Goal: Task Accomplishment & Management: Use online tool/utility

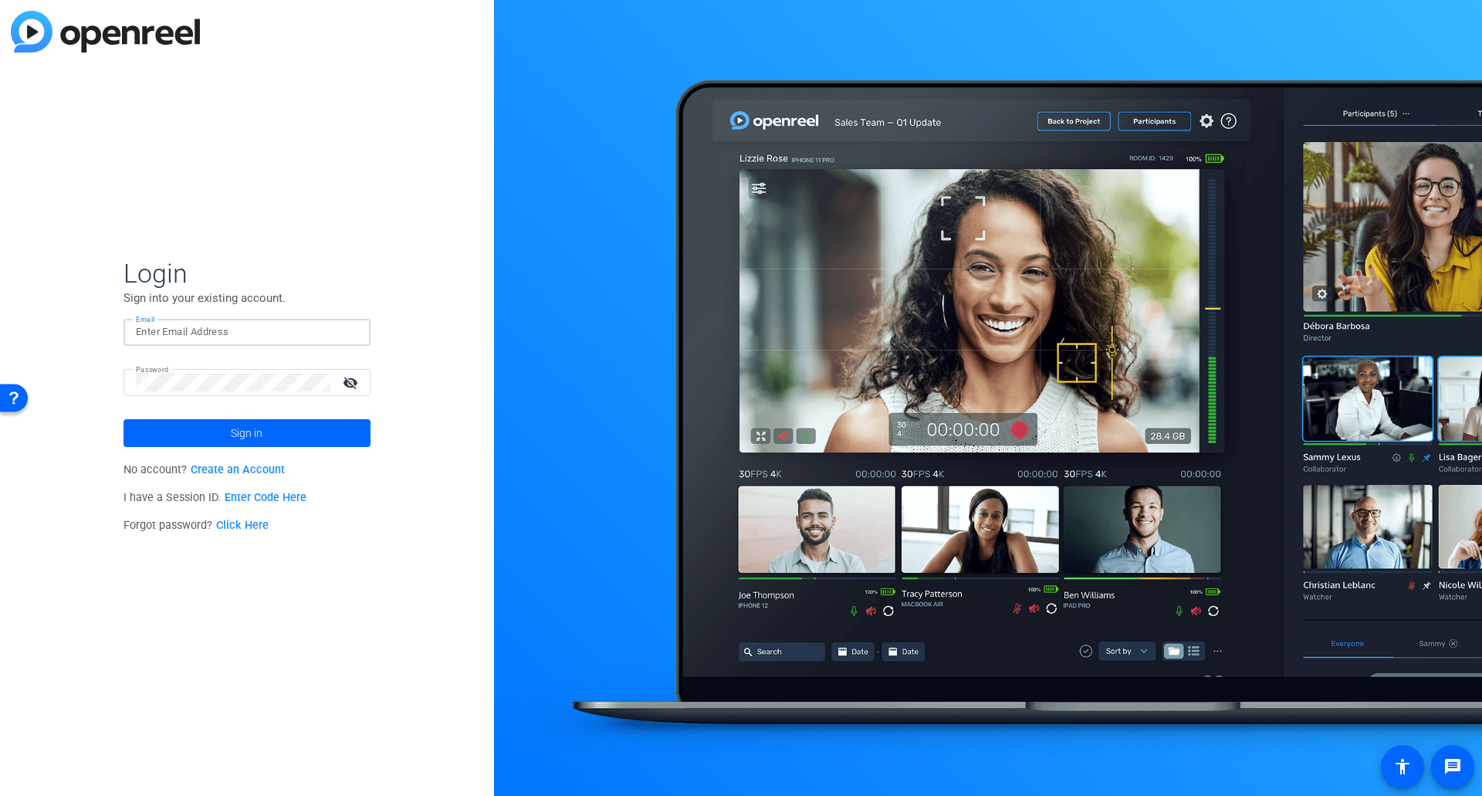
click at [176, 326] on input "Email" at bounding box center [247, 332] width 222 height 19
type input "[EMAIL_ADDRESS][DOMAIN_NAME]"
click at [350, 373] on mat-icon "visibility_off" at bounding box center [351, 382] width 37 height 22
click at [350, 373] on mat-icon "visibility" at bounding box center [351, 382] width 37 height 22
click at [354, 437] on span at bounding box center [247, 433] width 247 height 37
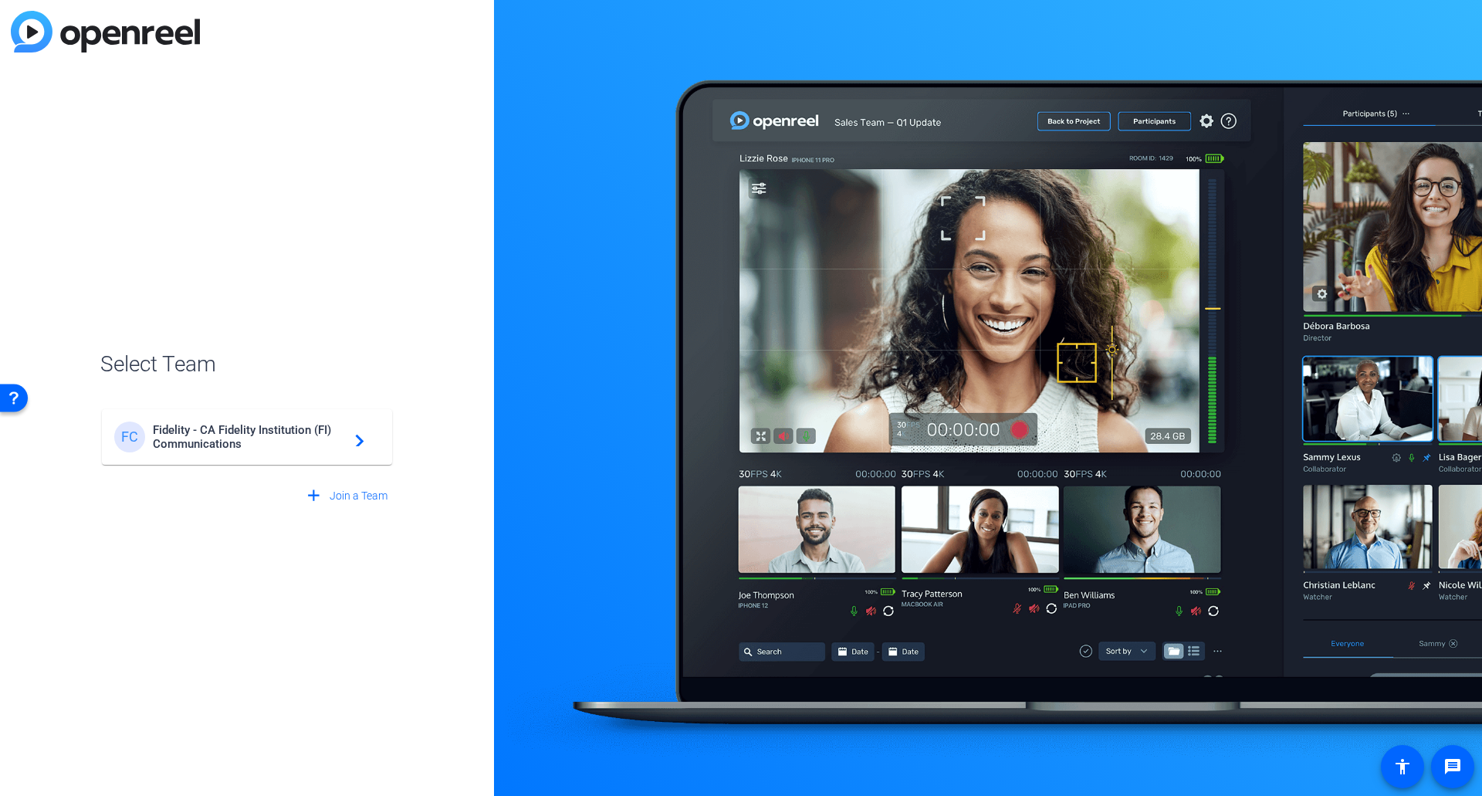
click at [227, 418] on mat-card-content "FC Fidelity - CA Fidelity Institution (FI) Communications navigate_next" at bounding box center [247, 437] width 290 height 56
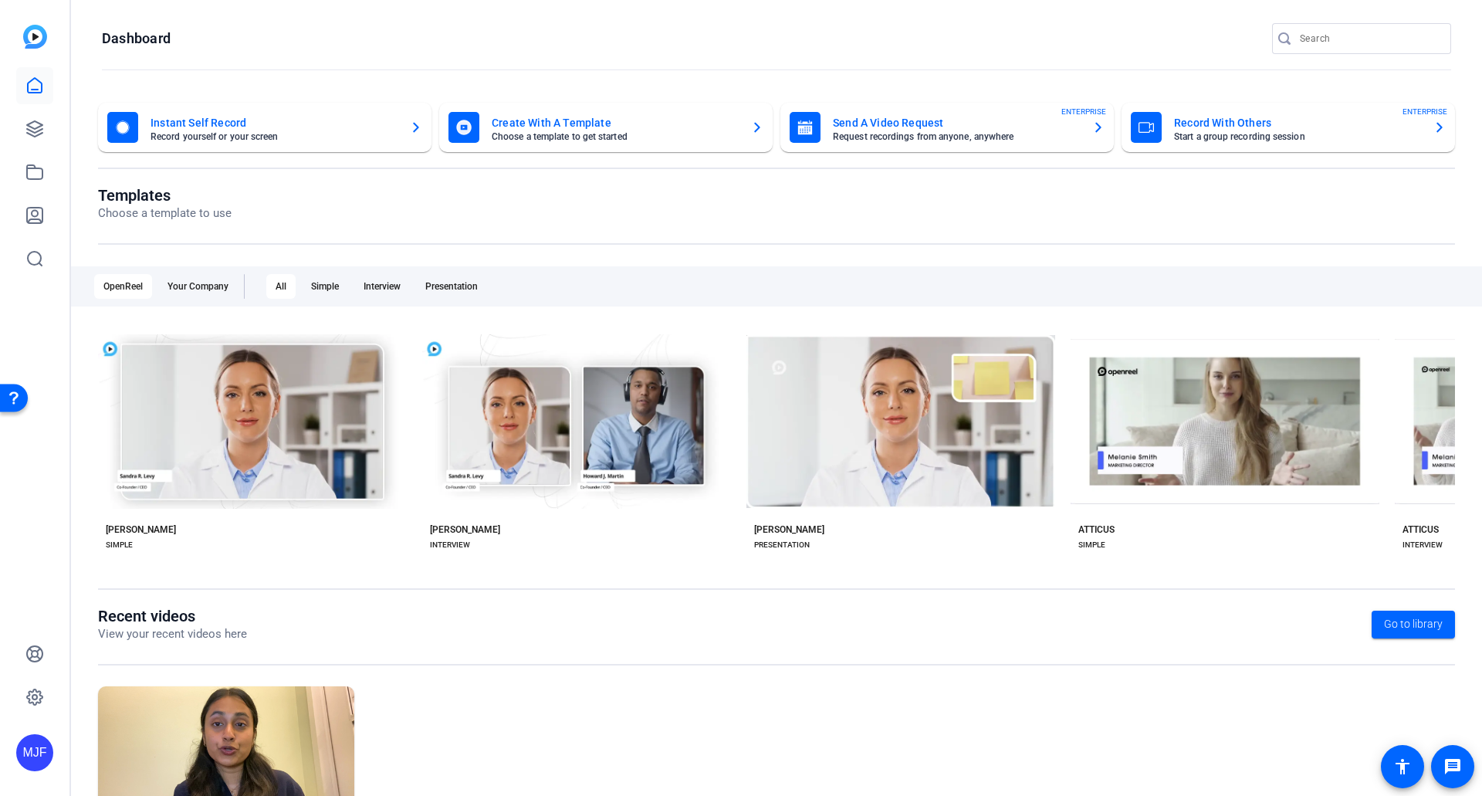
click at [554, 134] on mat-card-subtitle "Choose a template to get started" at bounding box center [615, 136] width 247 height 9
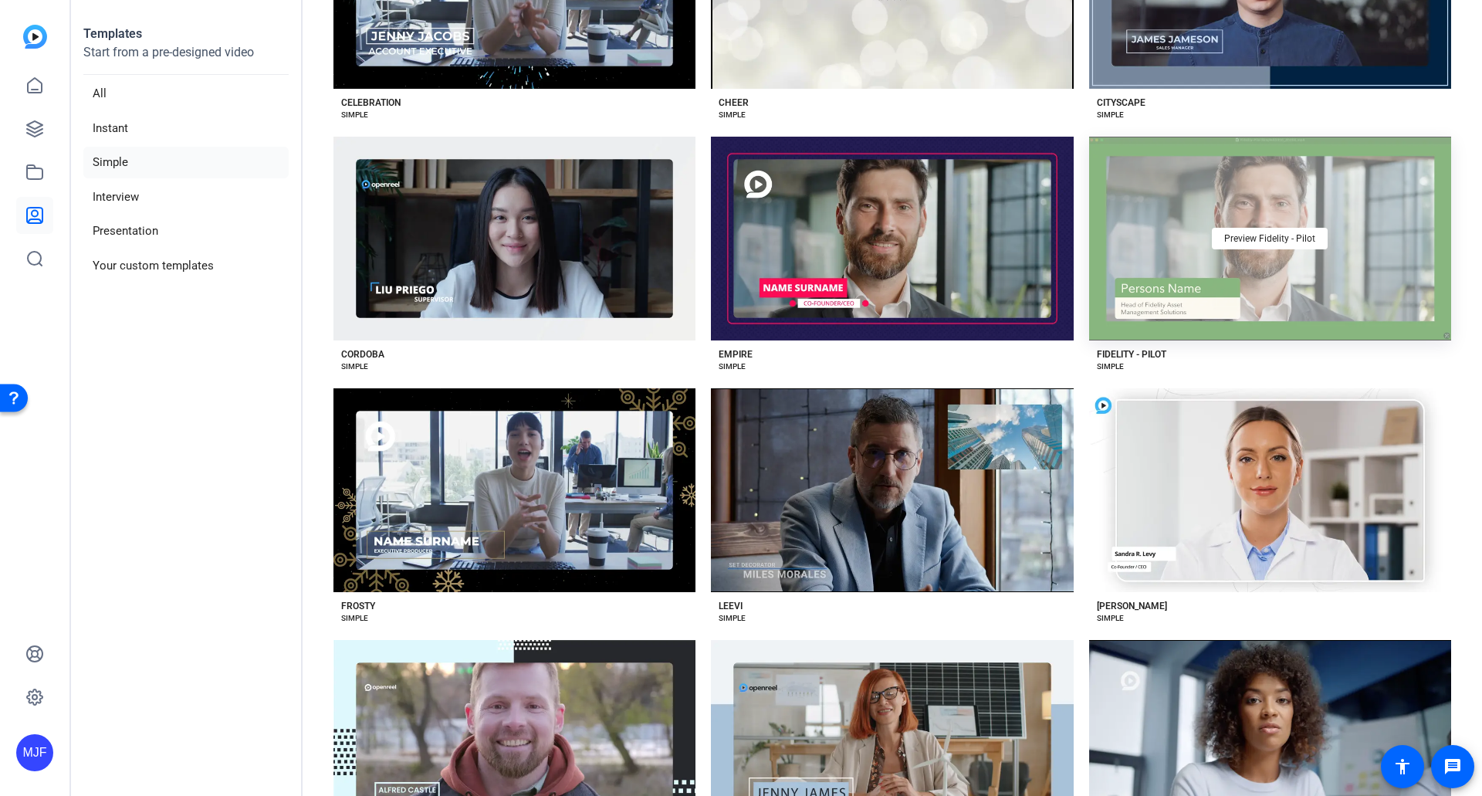
scroll to position [695, 0]
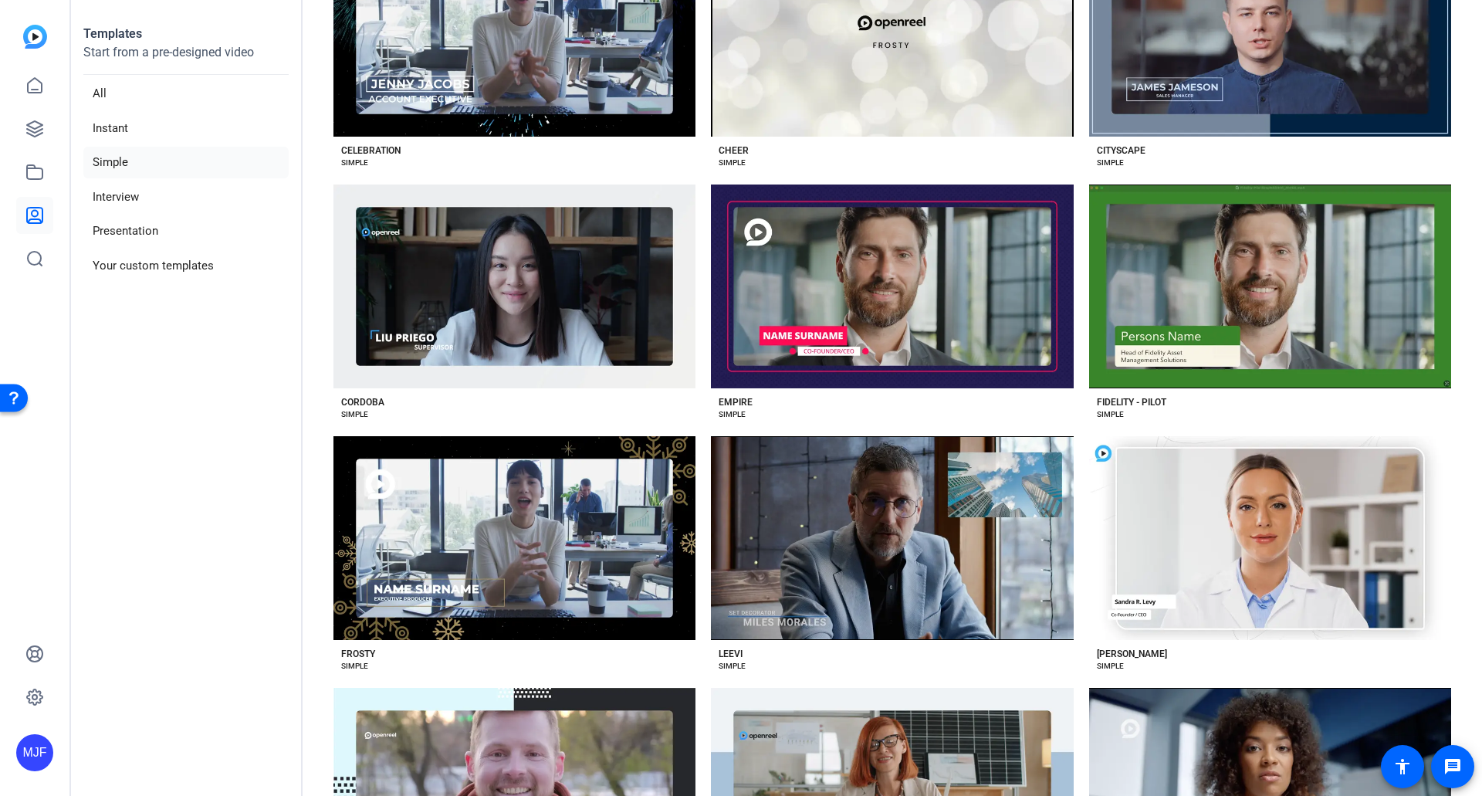
click at [1152, 396] on div "FIDELITY - PILOT" at bounding box center [1131, 402] width 69 height 12
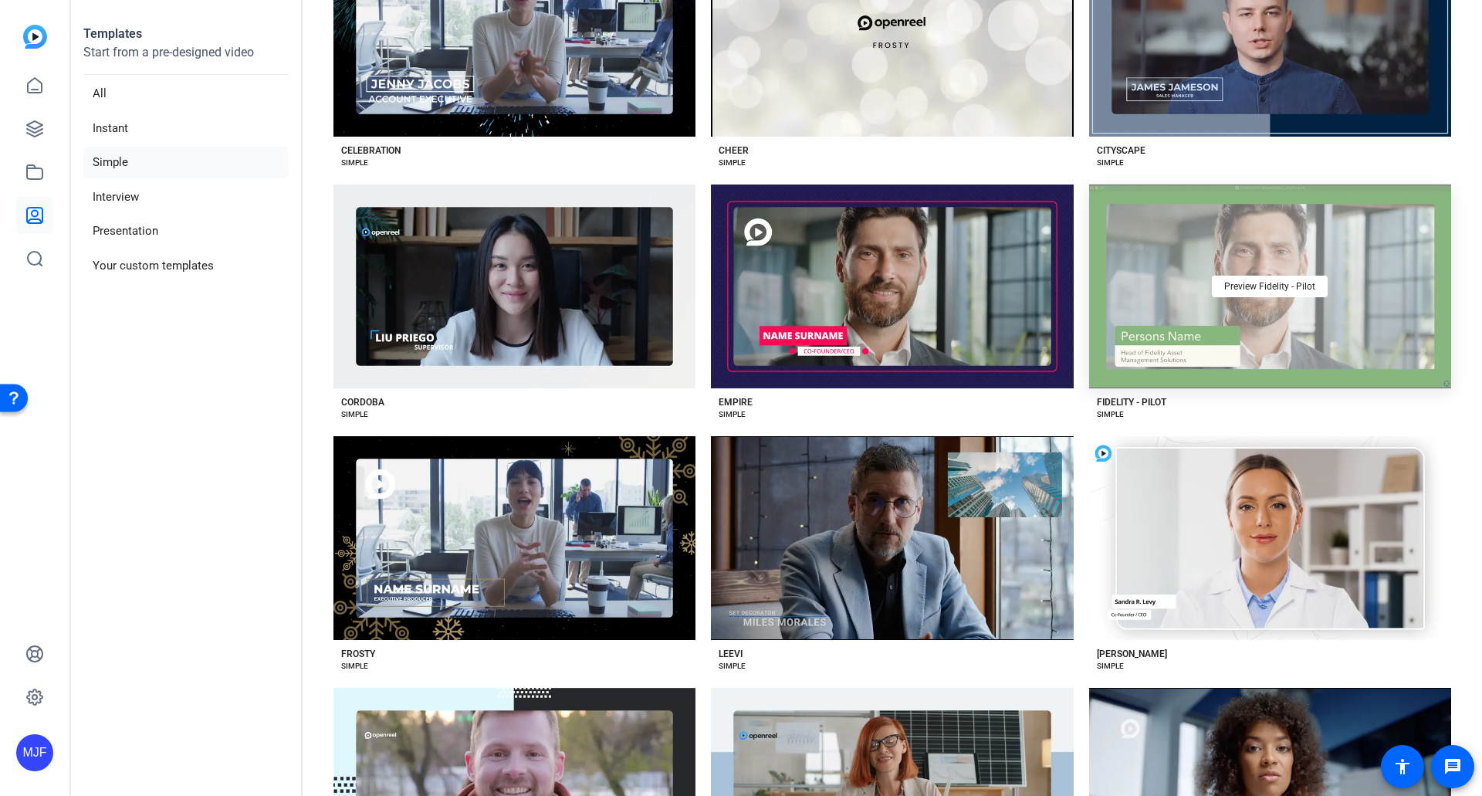
click at [1226, 311] on div "Preview Fidelity - Pilot" at bounding box center [1270, 286] width 362 height 204
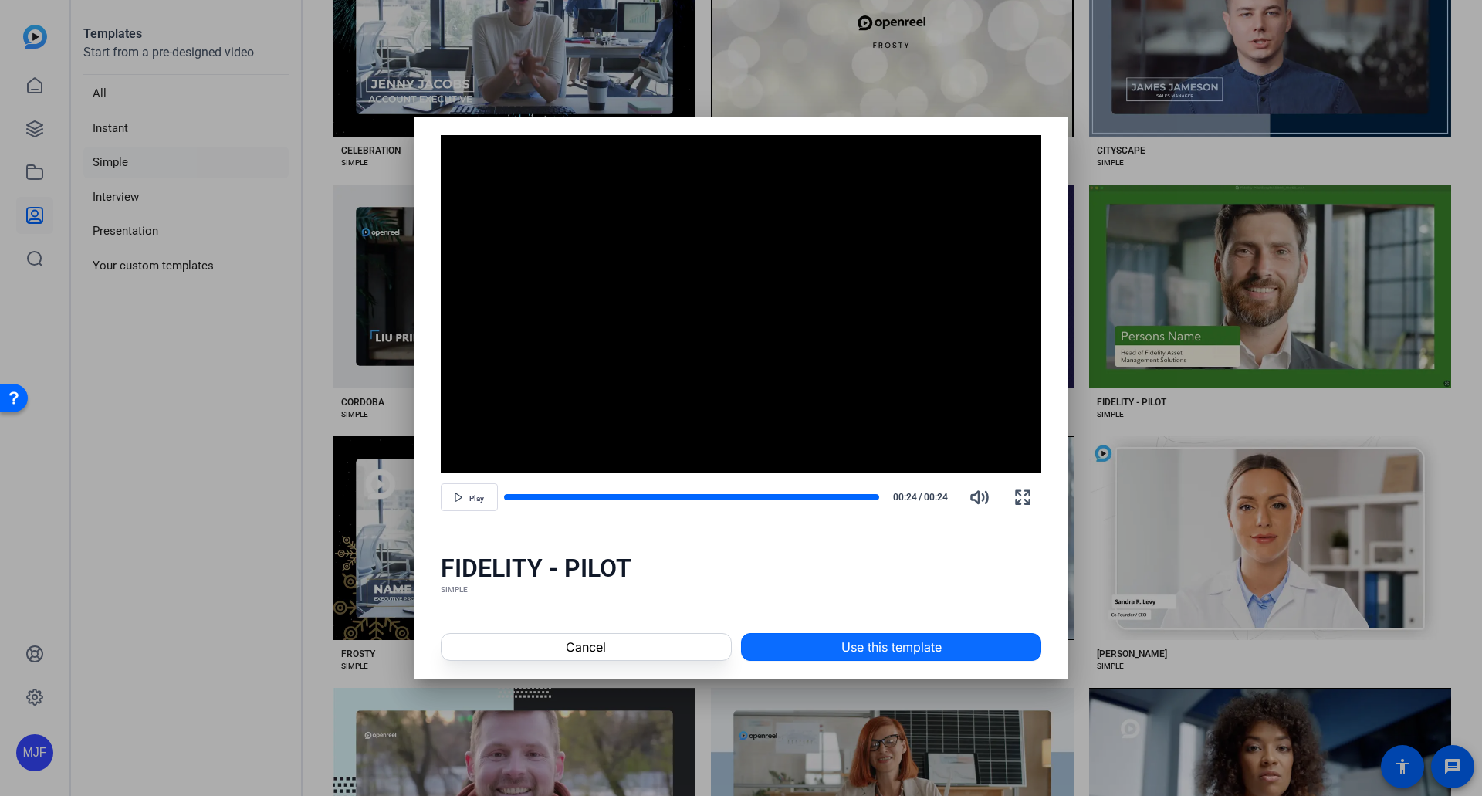
click at [915, 655] on span "Use this template" at bounding box center [891, 647] width 100 height 19
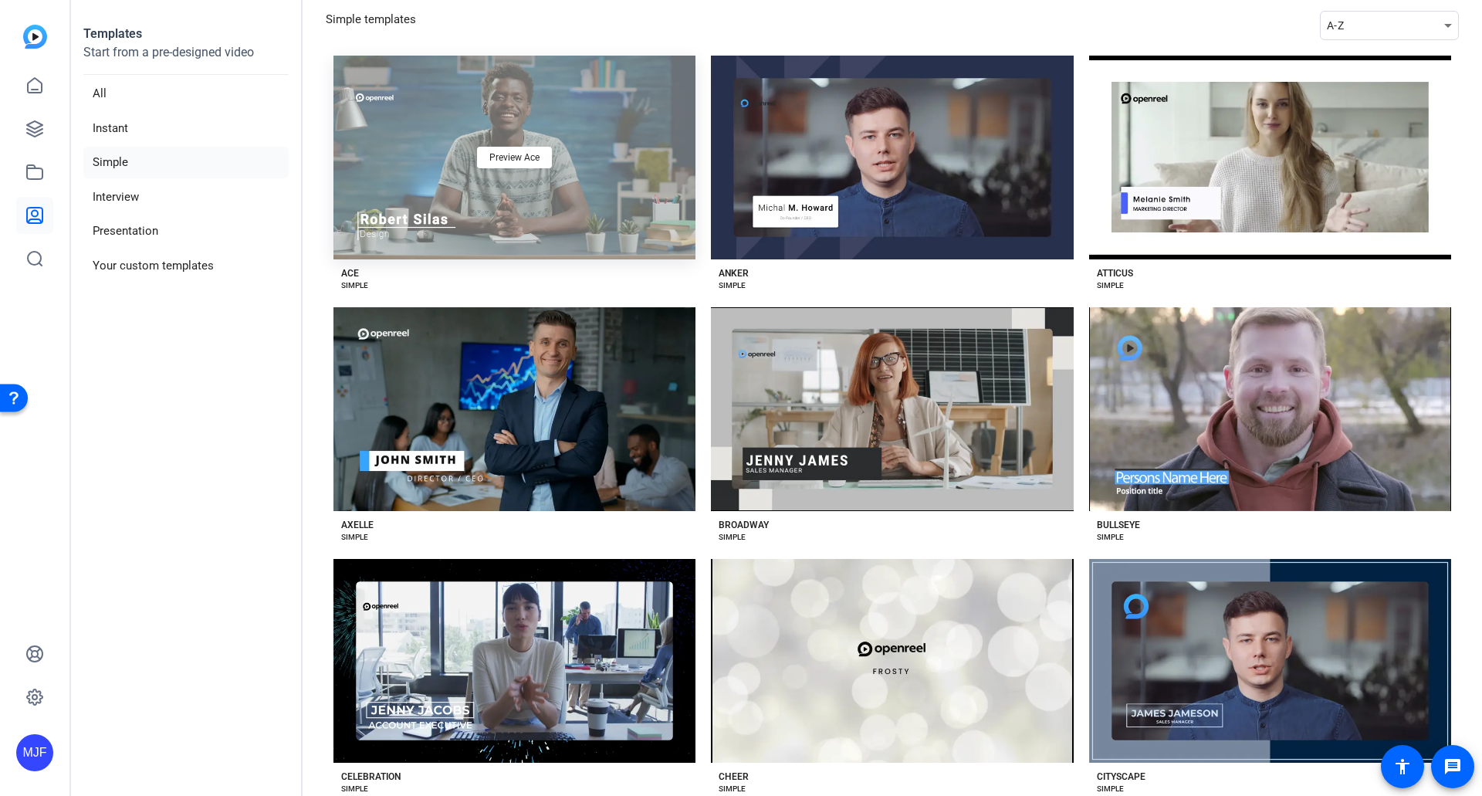
scroll to position [0, 0]
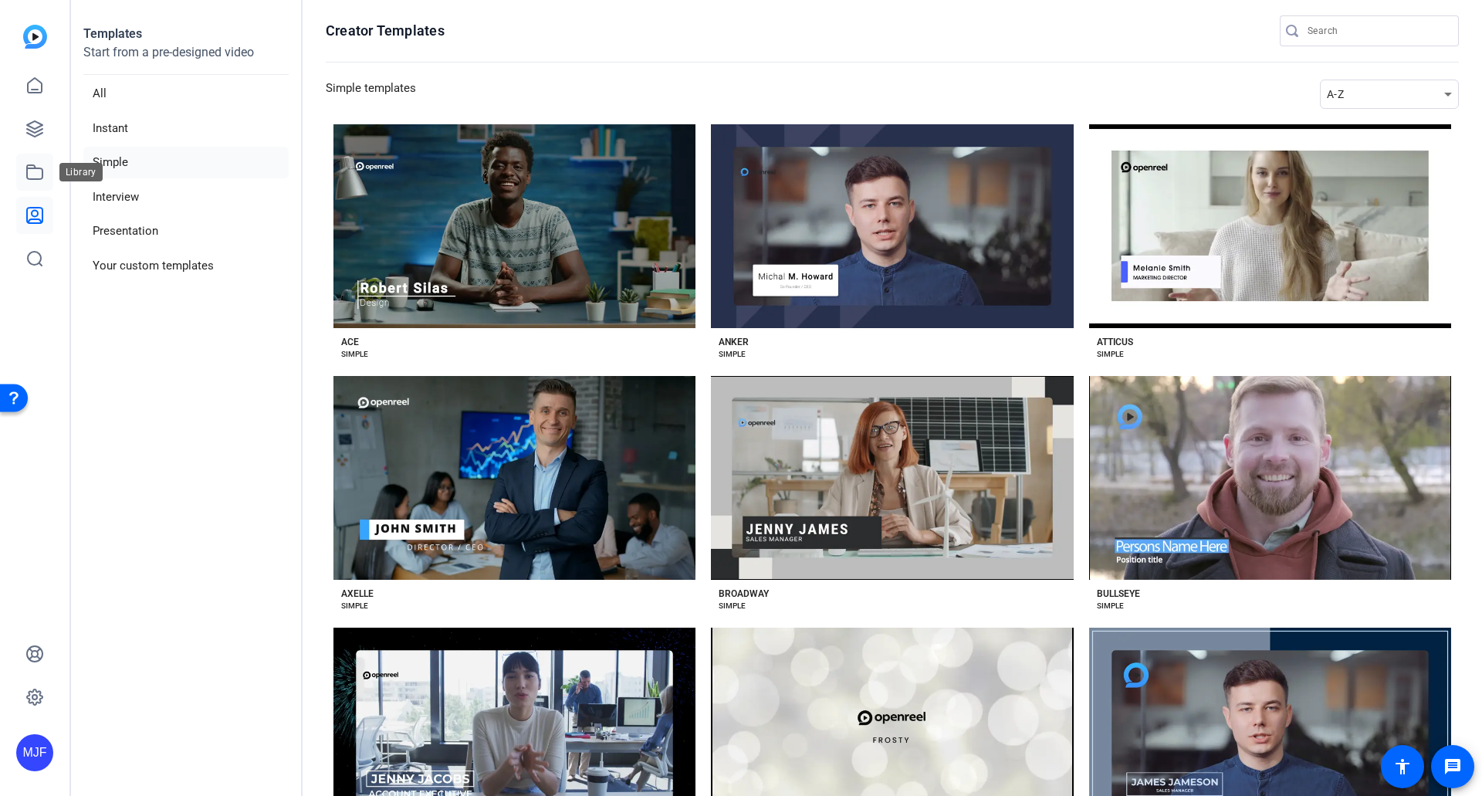
click at [36, 179] on icon at bounding box center [34, 172] width 15 height 14
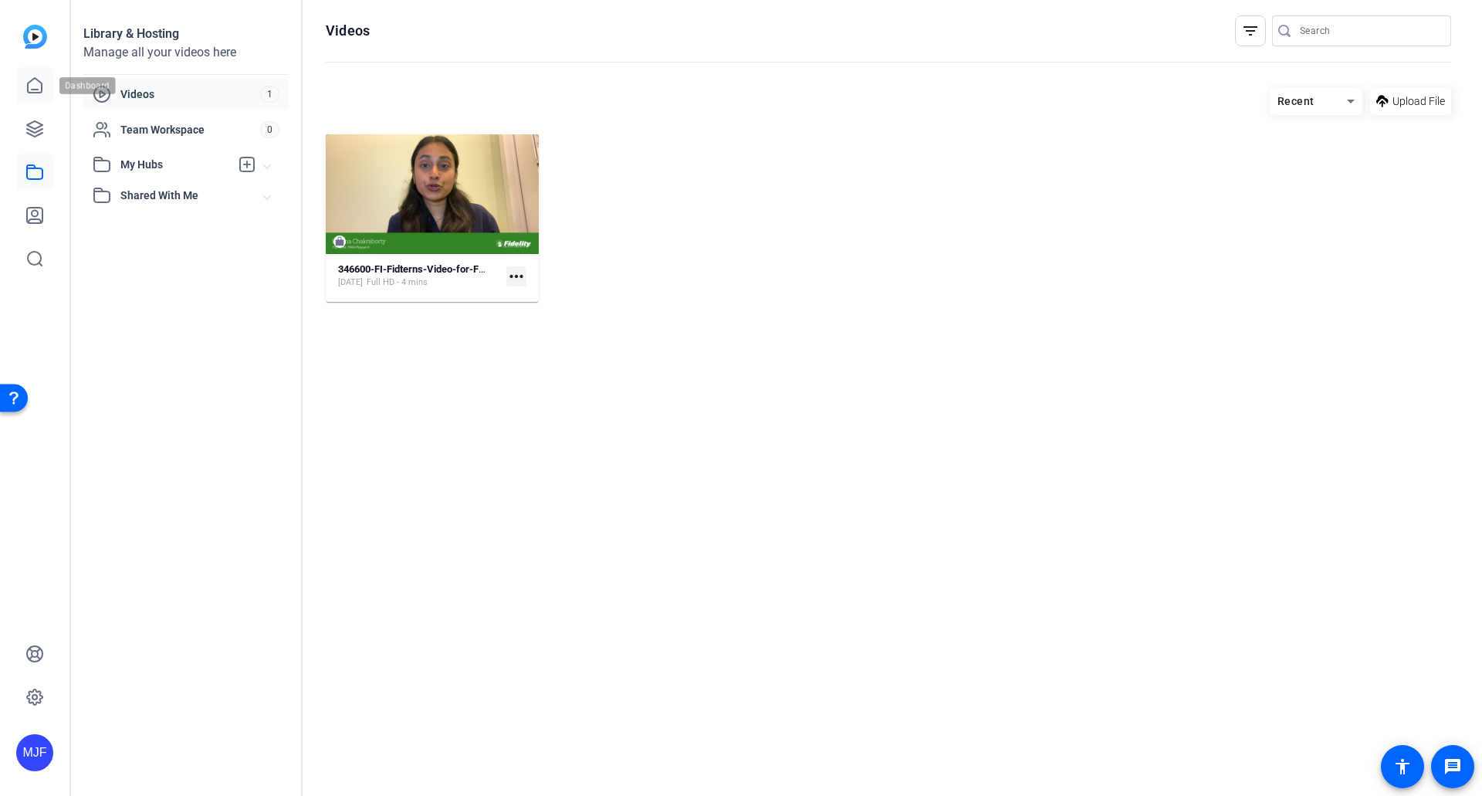
click at [42, 83] on icon at bounding box center [35, 85] width 14 height 15
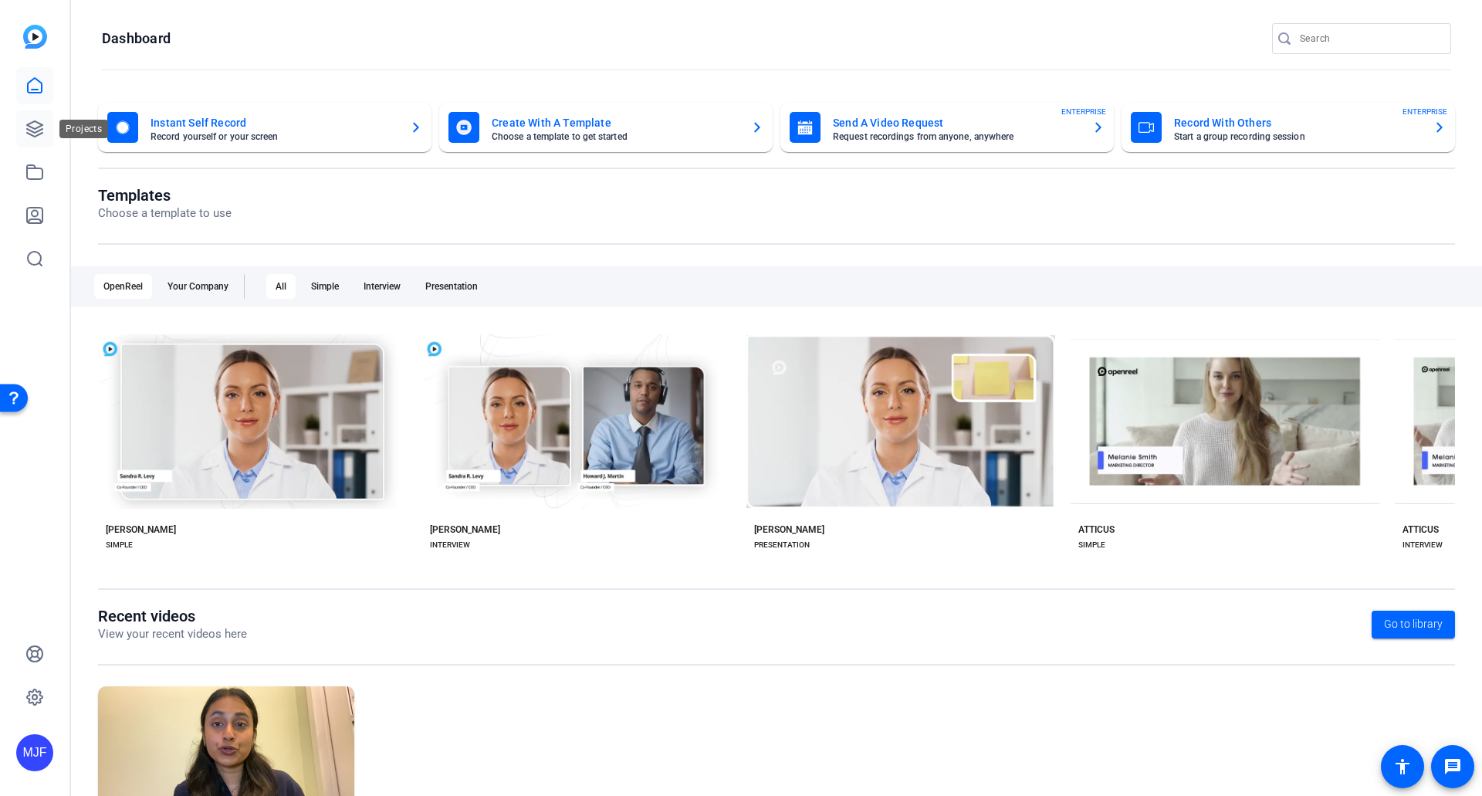
click at [44, 127] on link at bounding box center [34, 128] width 37 height 37
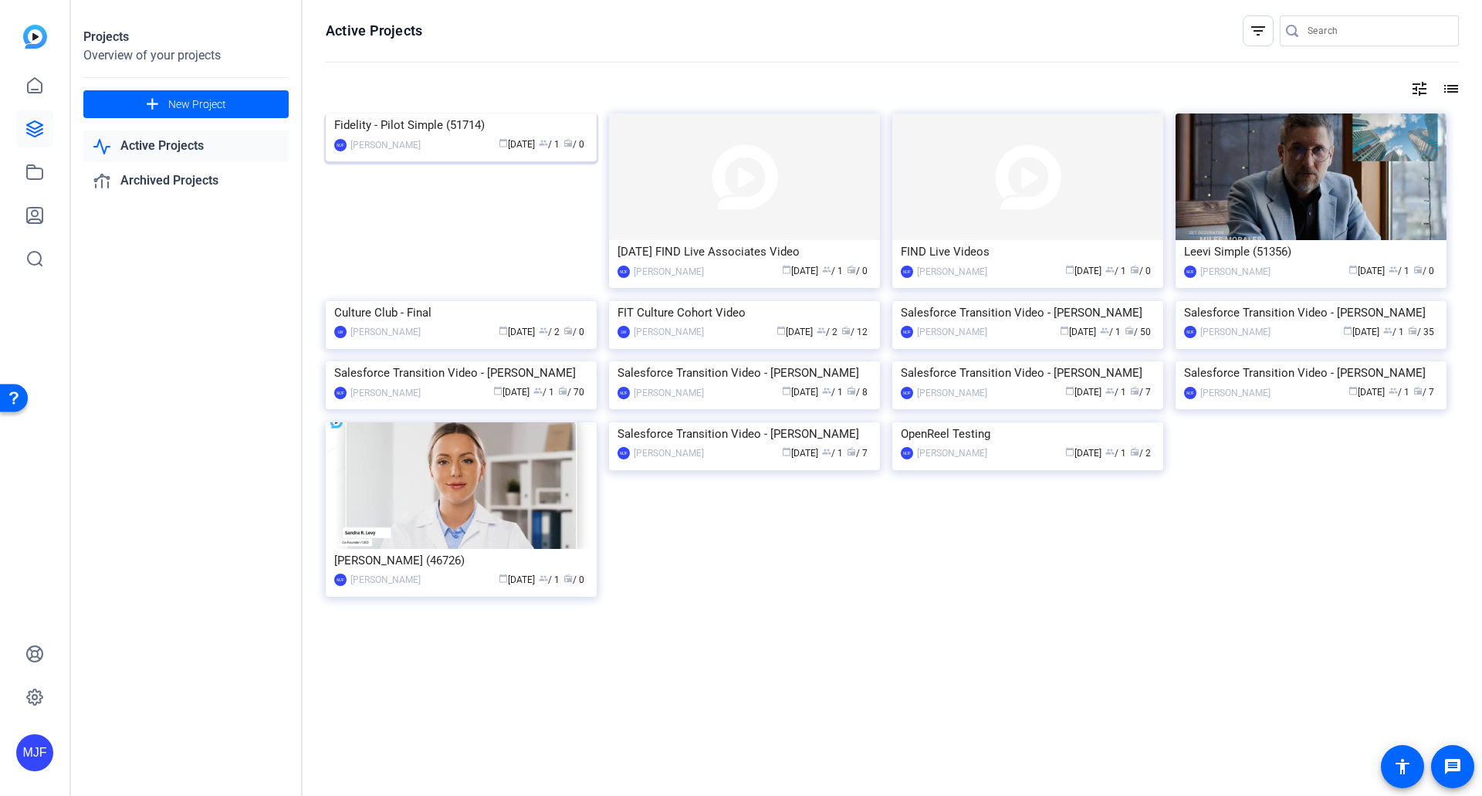
click at [499, 137] on div "Fidelity - Pilot Simple (51714)" at bounding box center [461, 124] width 254 height 23
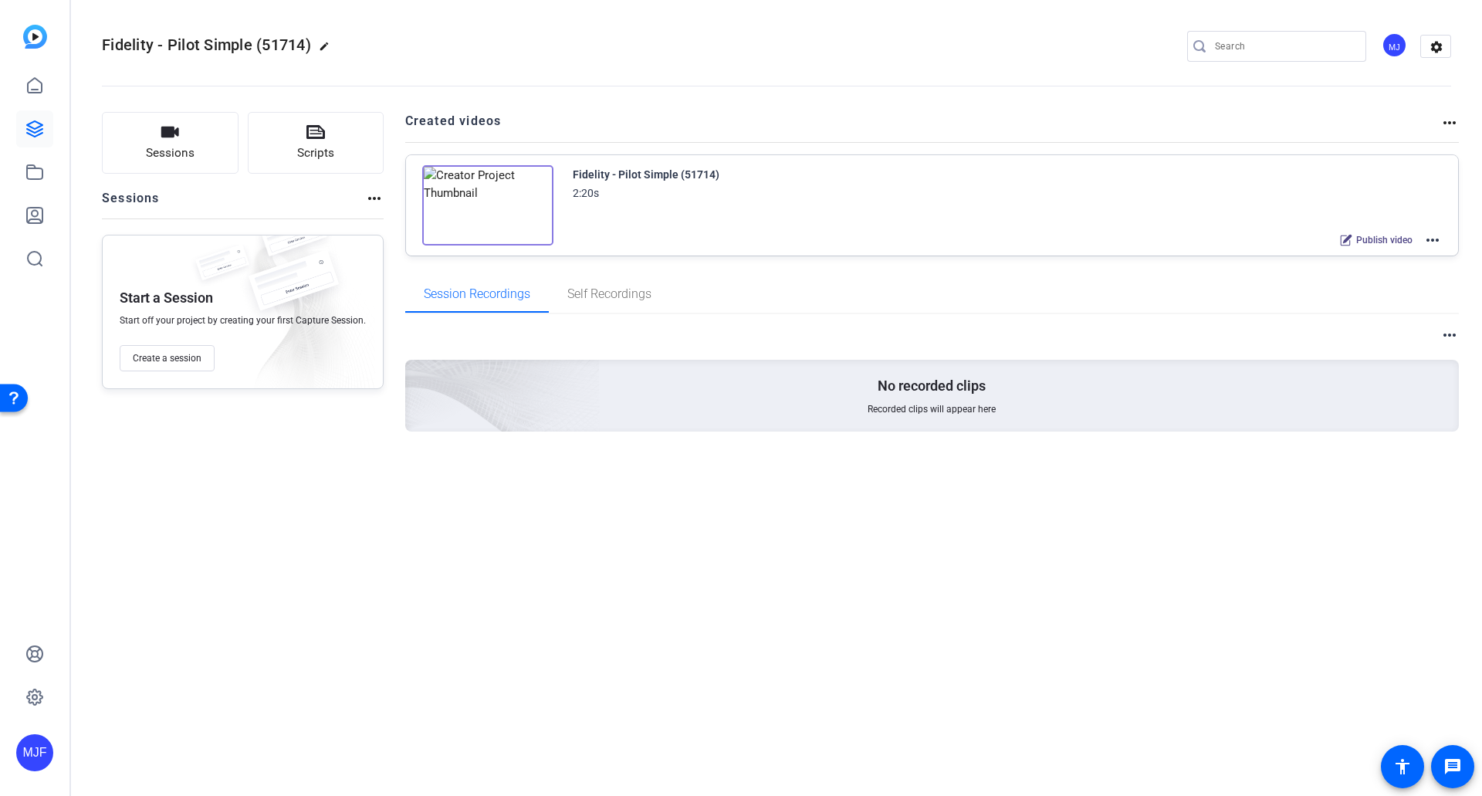
click at [1437, 235] on mat-icon "more_horiz" at bounding box center [1432, 240] width 19 height 19
click at [1456, 120] on div at bounding box center [741, 398] width 1482 height 796
click at [1455, 126] on mat-icon "more_horiz" at bounding box center [1449, 122] width 19 height 19
click at [1449, 123] on div at bounding box center [741, 398] width 1482 height 796
click at [1440, 242] on mat-icon "more_horiz" at bounding box center [1432, 240] width 19 height 19
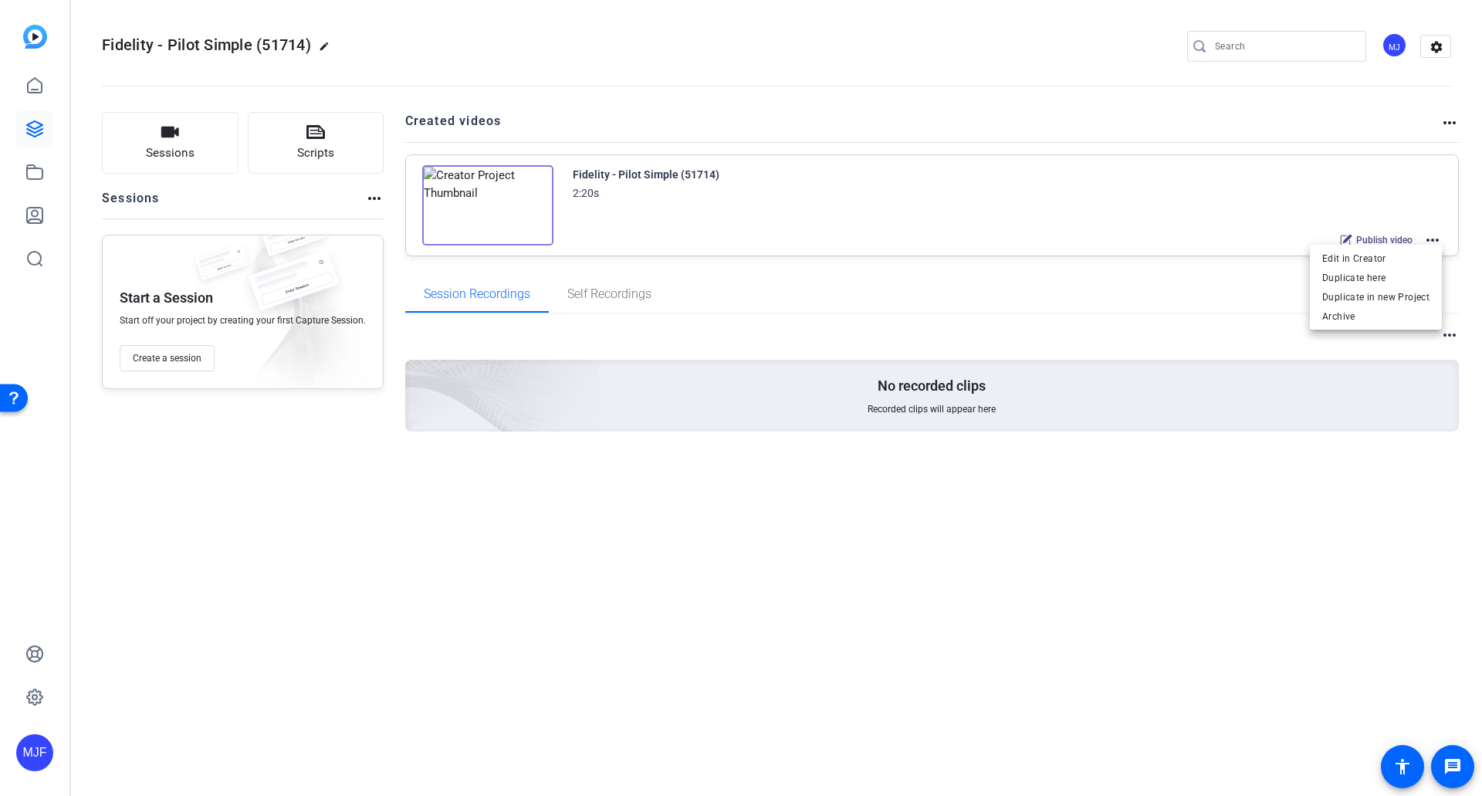
click at [11, 124] on div at bounding box center [741, 398] width 1482 height 796
click at [27, 129] on icon at bounding box center [34, 128] width 15 height 15
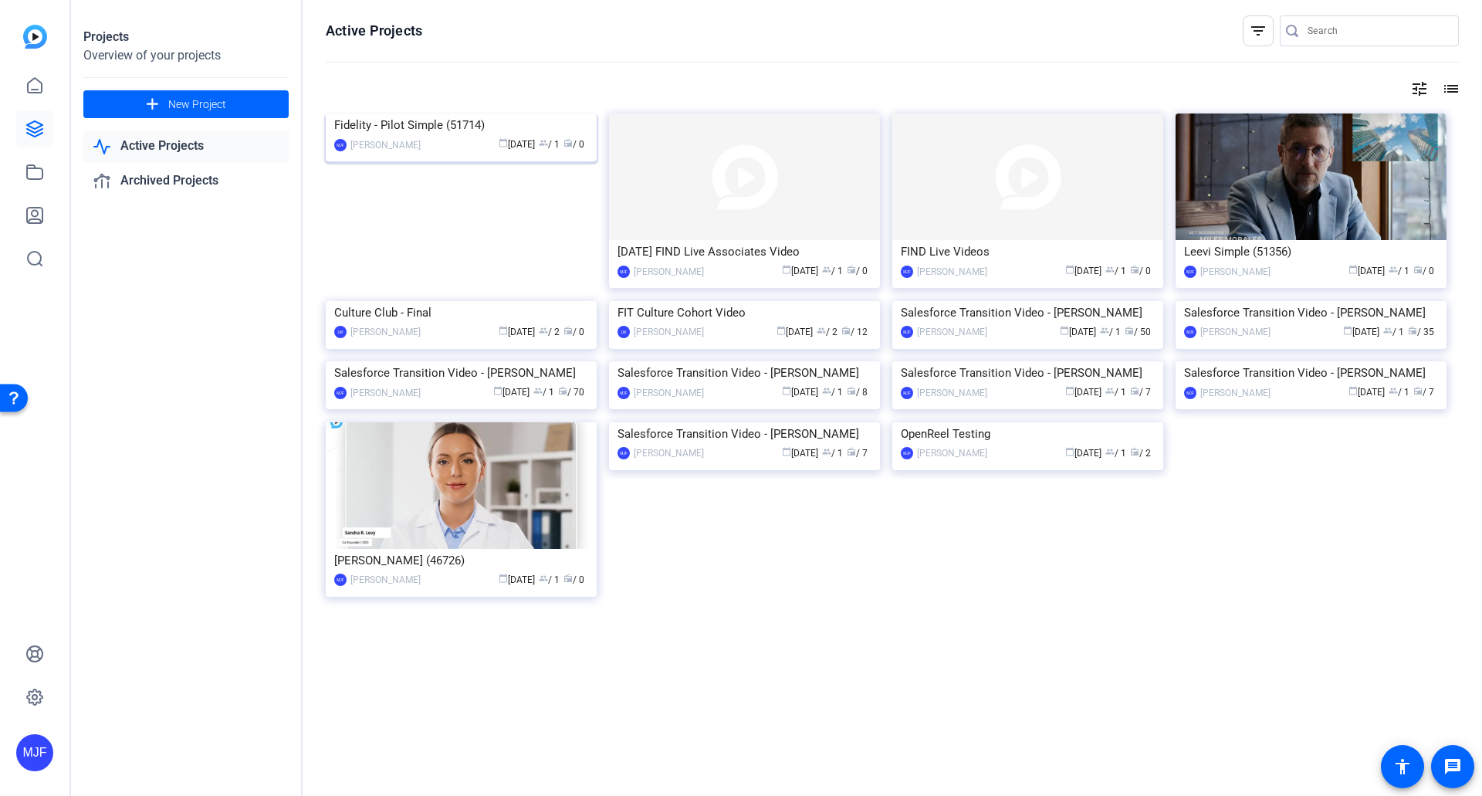
click at [462, 137] on div "Fidelity - Pilot Simple (51714)" at bounding box center [461, 124] width 254 height 23
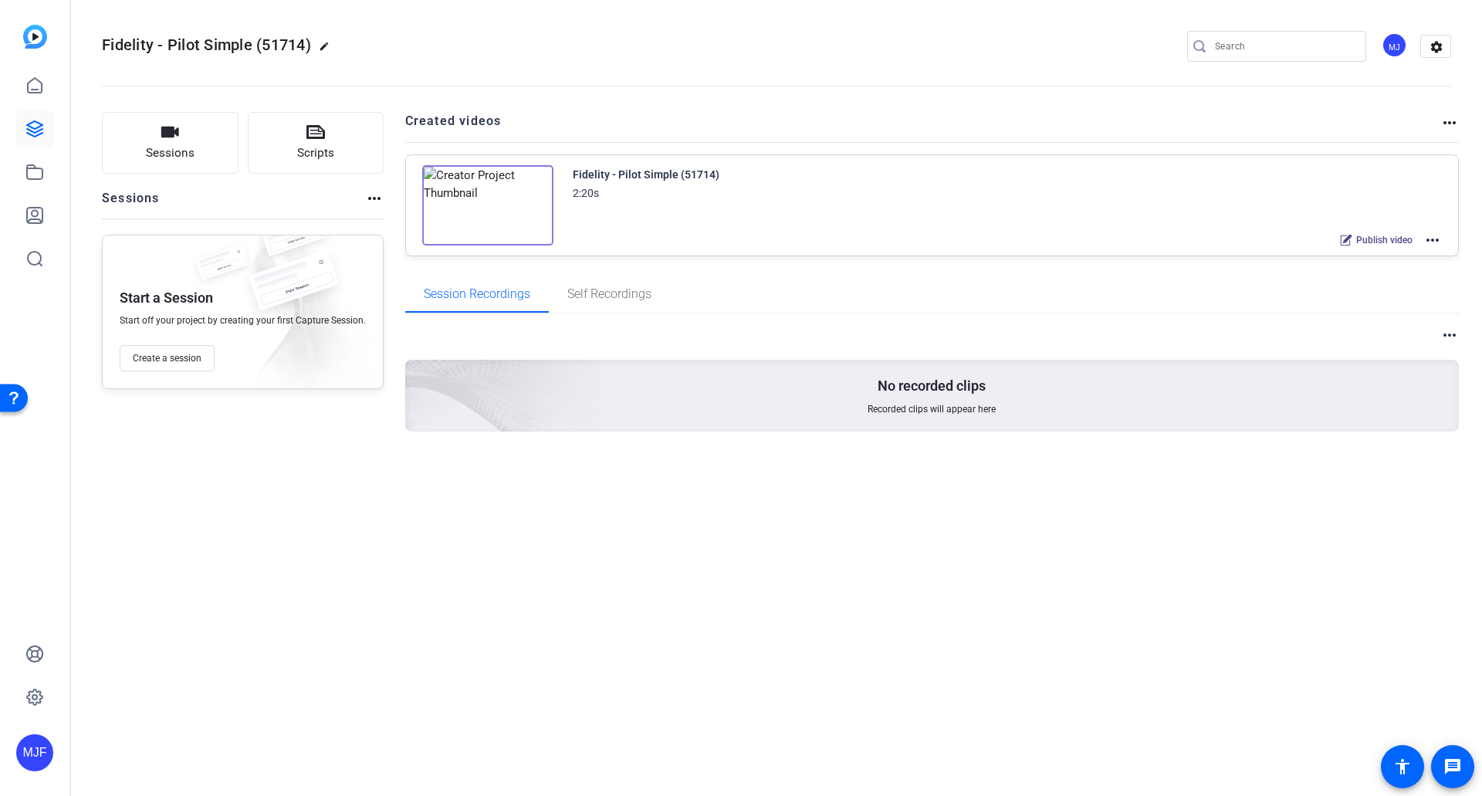
click at [1432, 237] on mat-icon "more_horiz" at bounding box center [1432, 240] width 19 height 19
click at [1420, 313] on span "Archive" at bounding box center [1375, 316] width 107 height 19
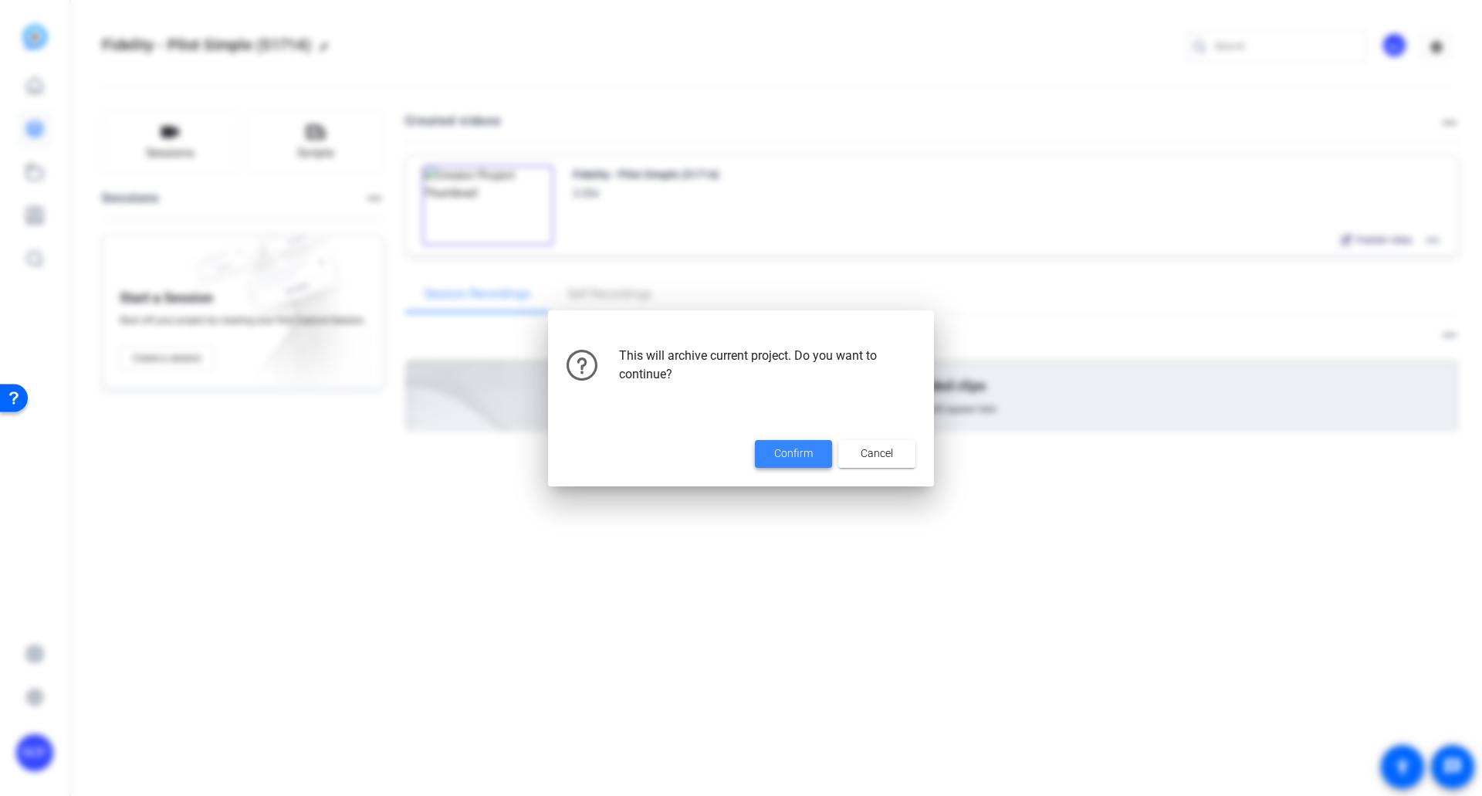
click at [794, 456] on span "Confirm" at bounding box center [793, 453] width 39 height 16
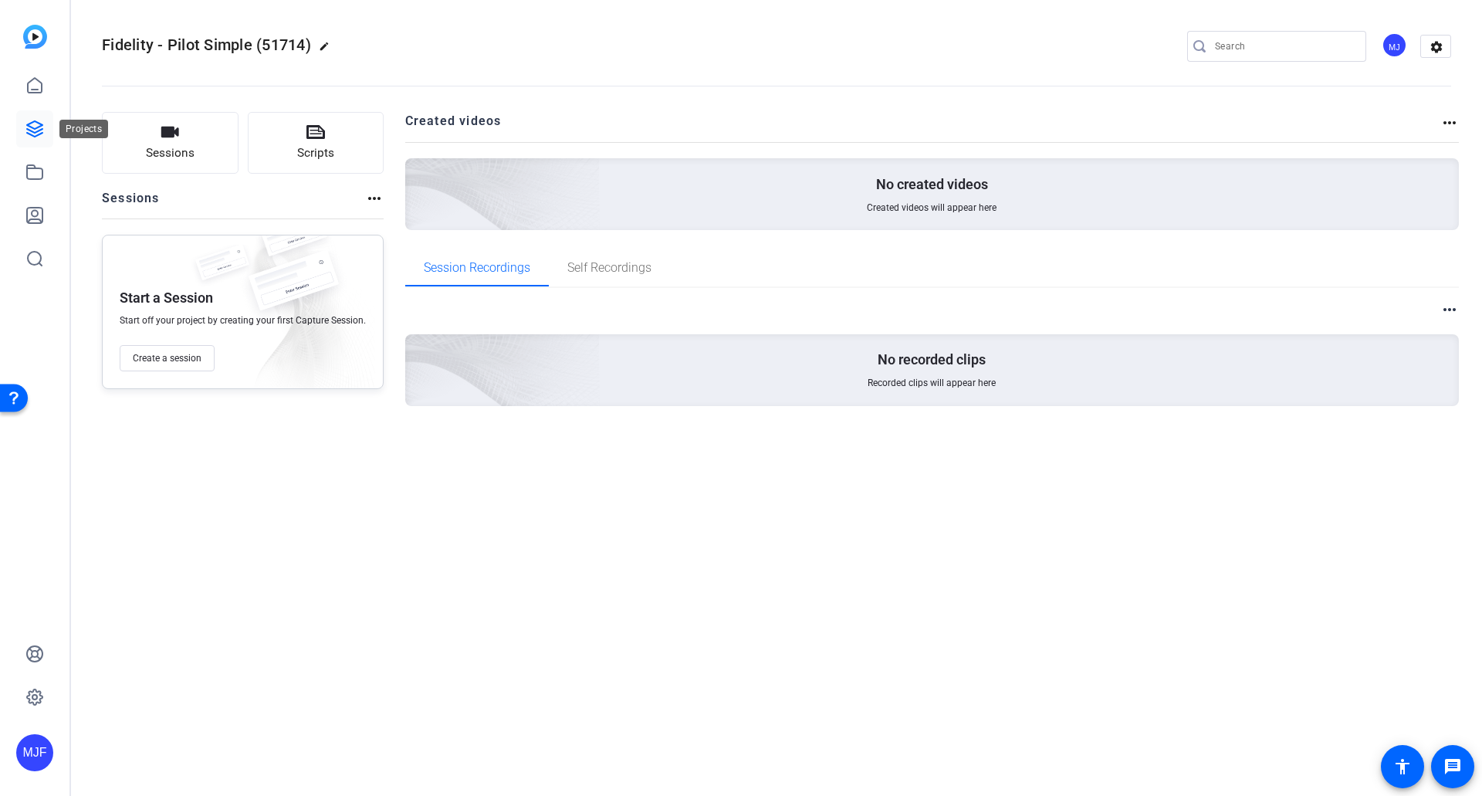
click at [38, 140] on link at bounding box center [34, 128] width 37 height 37
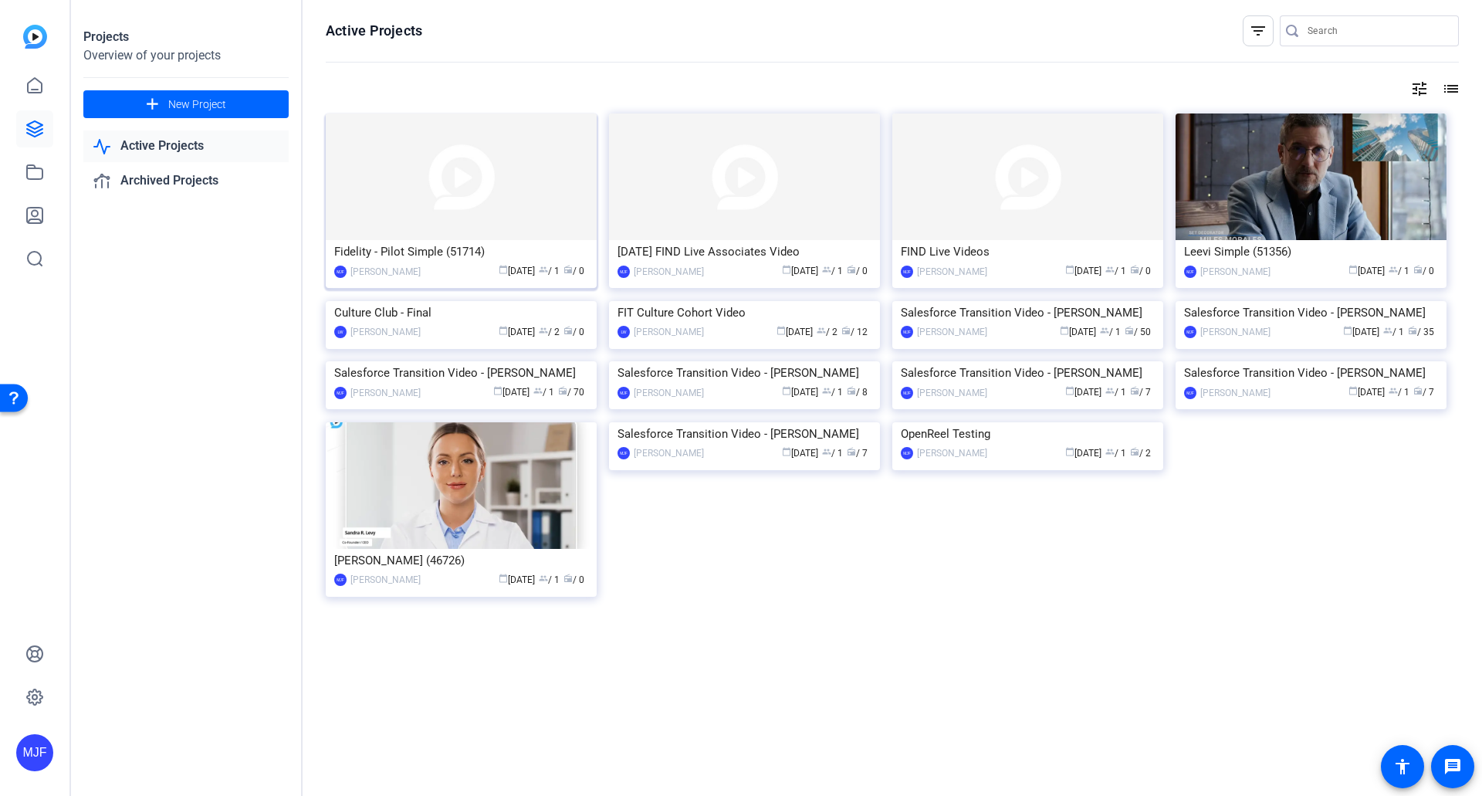
click at [443, 247] on div "Fidelity - Pilot Simple (51714)" at bounding box center [461, 251] width 254 height 23
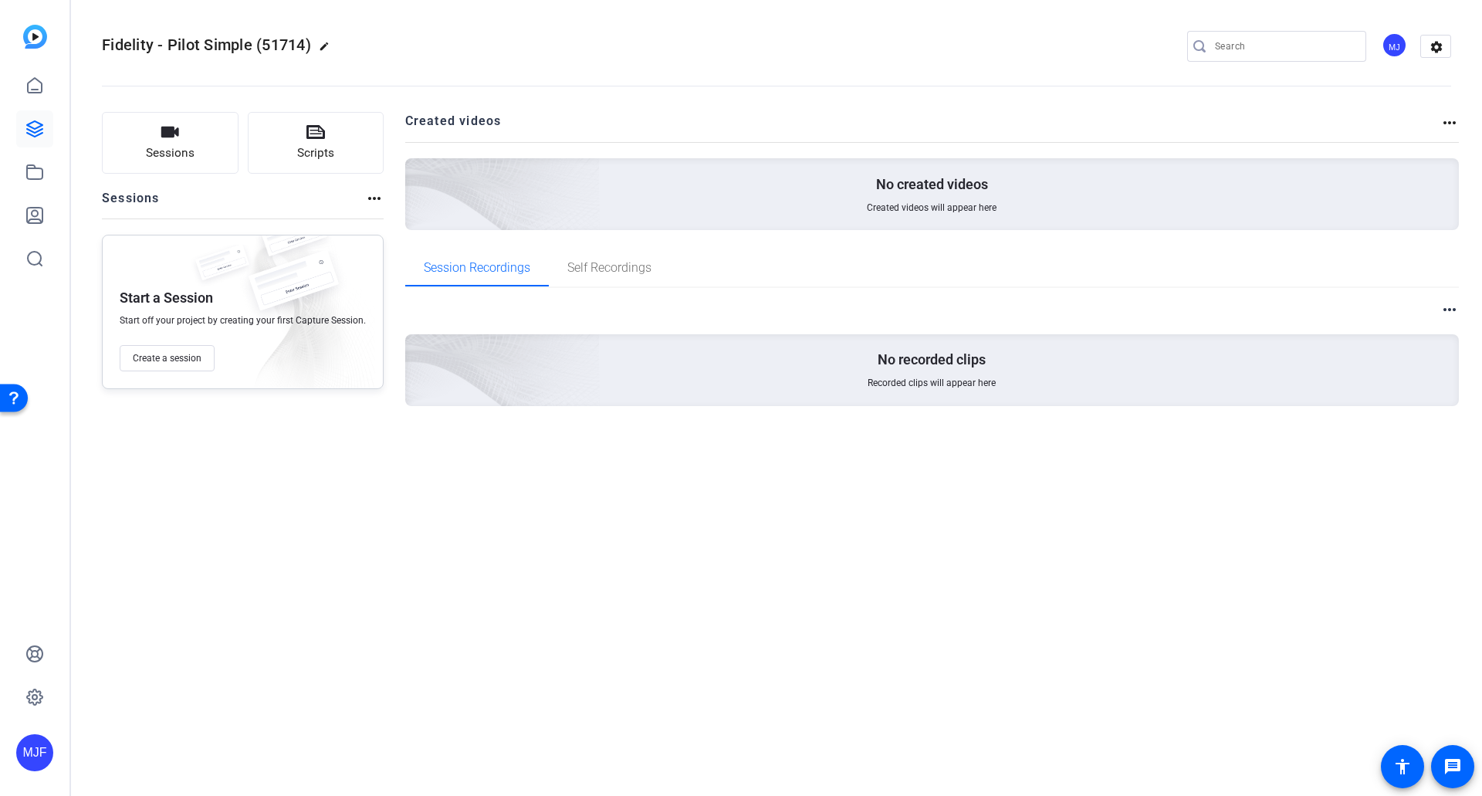
click at [151, 22] on div "Fidelity - Pilot Simple (51714) edit MJ settings" at bounding box center [776, 46] width 1349 height 117
click at [1, 43] on div "MJF" at bounding box center [34, 398] width 69 height 796
click at [7, 42] on div "MJF" at bounding box center [34, 398] width 69 height 796
click at [35, 34] on img at bounding box center [35, 37] width 24 height 24
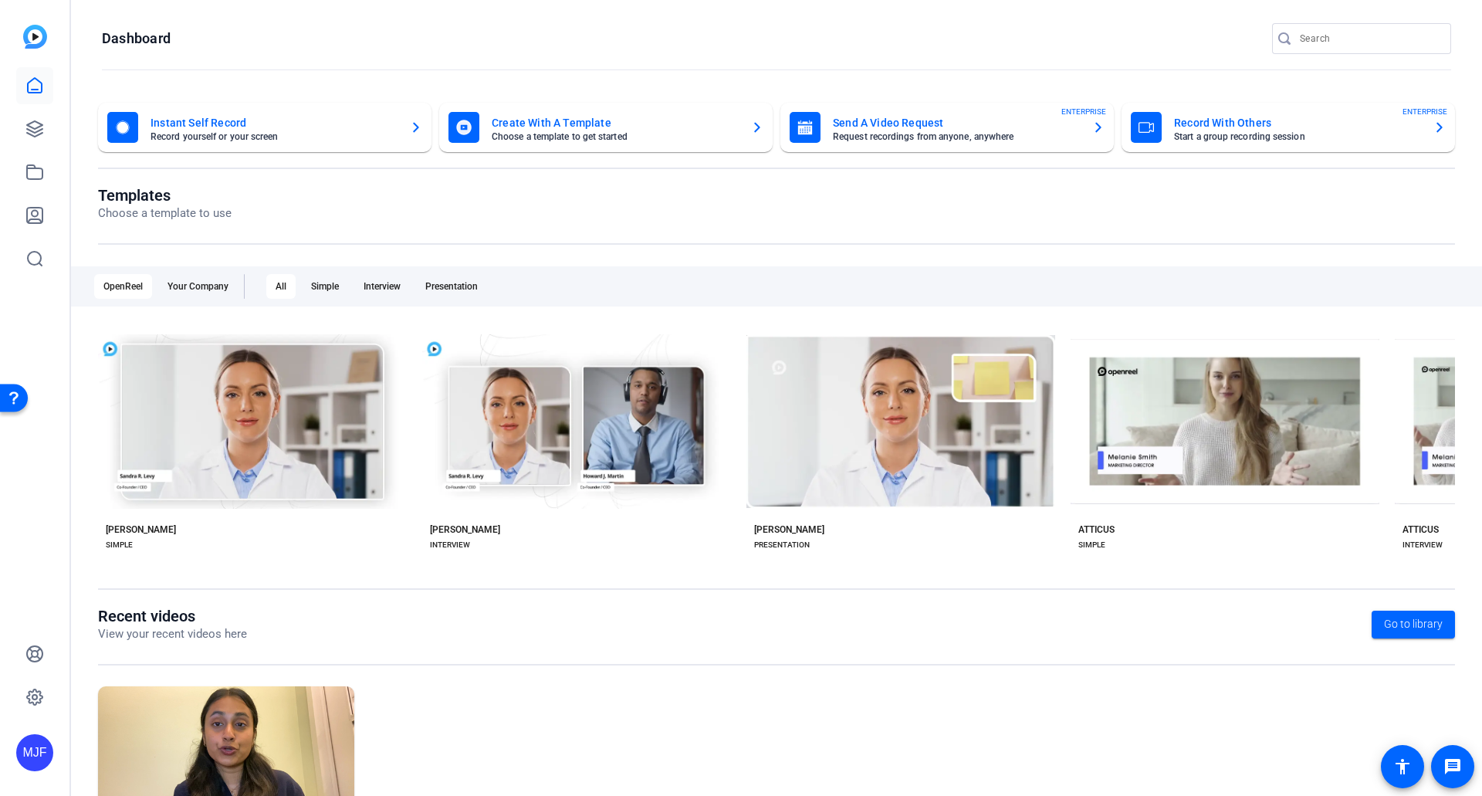
click at [577, 131] on mat-card-title "Create With A Template" at bounding box center [615, 122] width 247 height 19
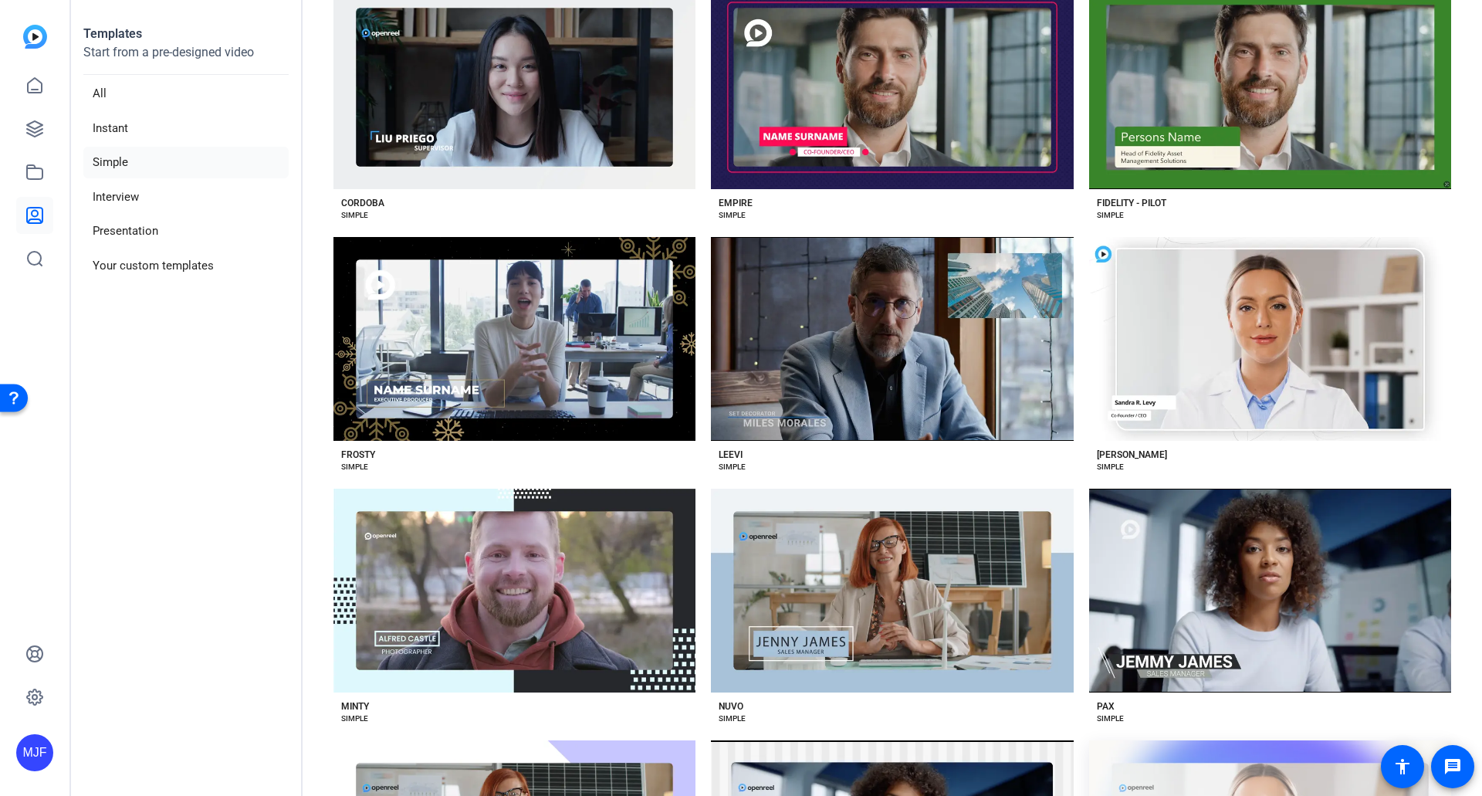
scroll to position [740, 0]
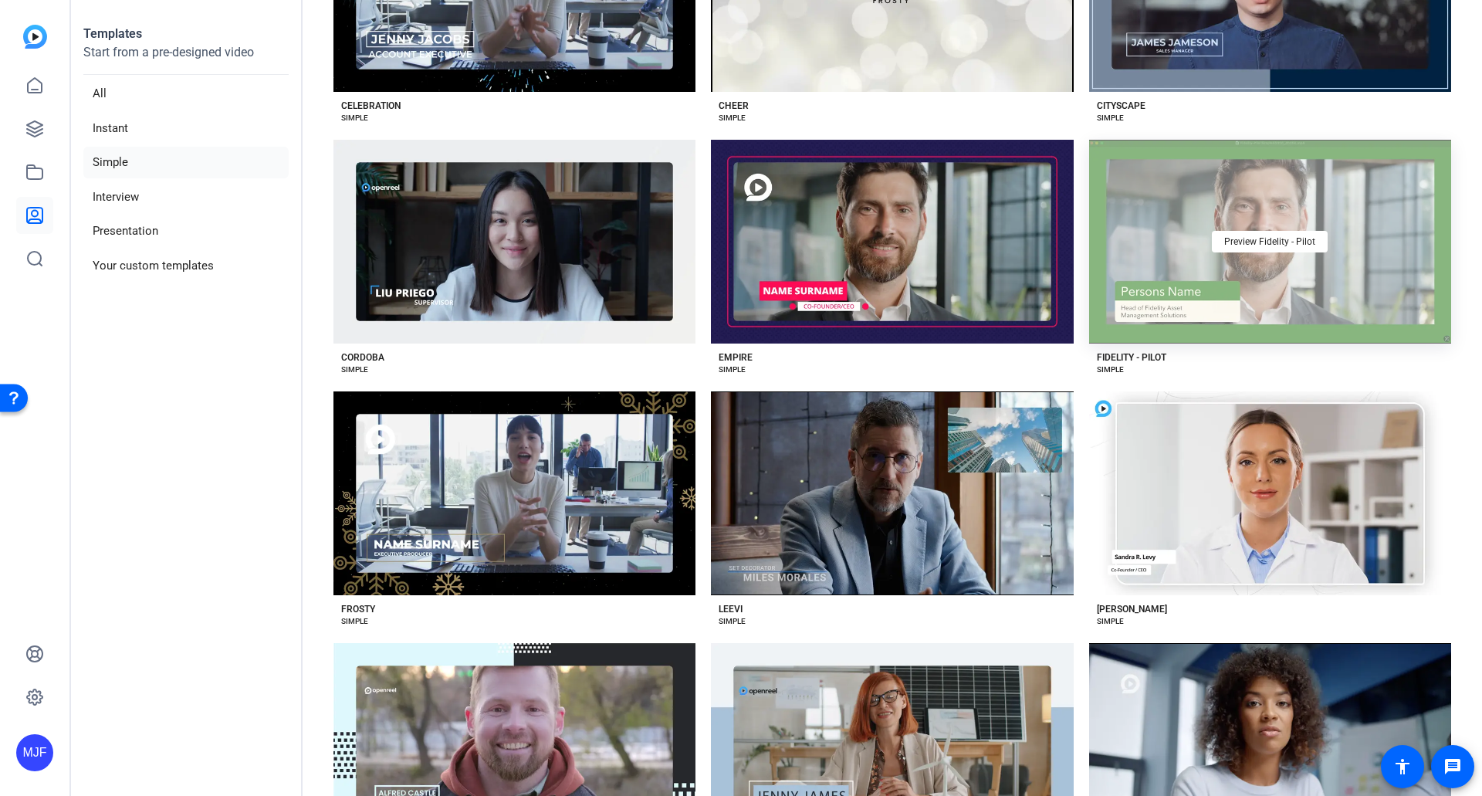
click at [1185, 319] on div "Preview Fidelity - Pilot" at bounding box center [1270, 242] width 362 height 204
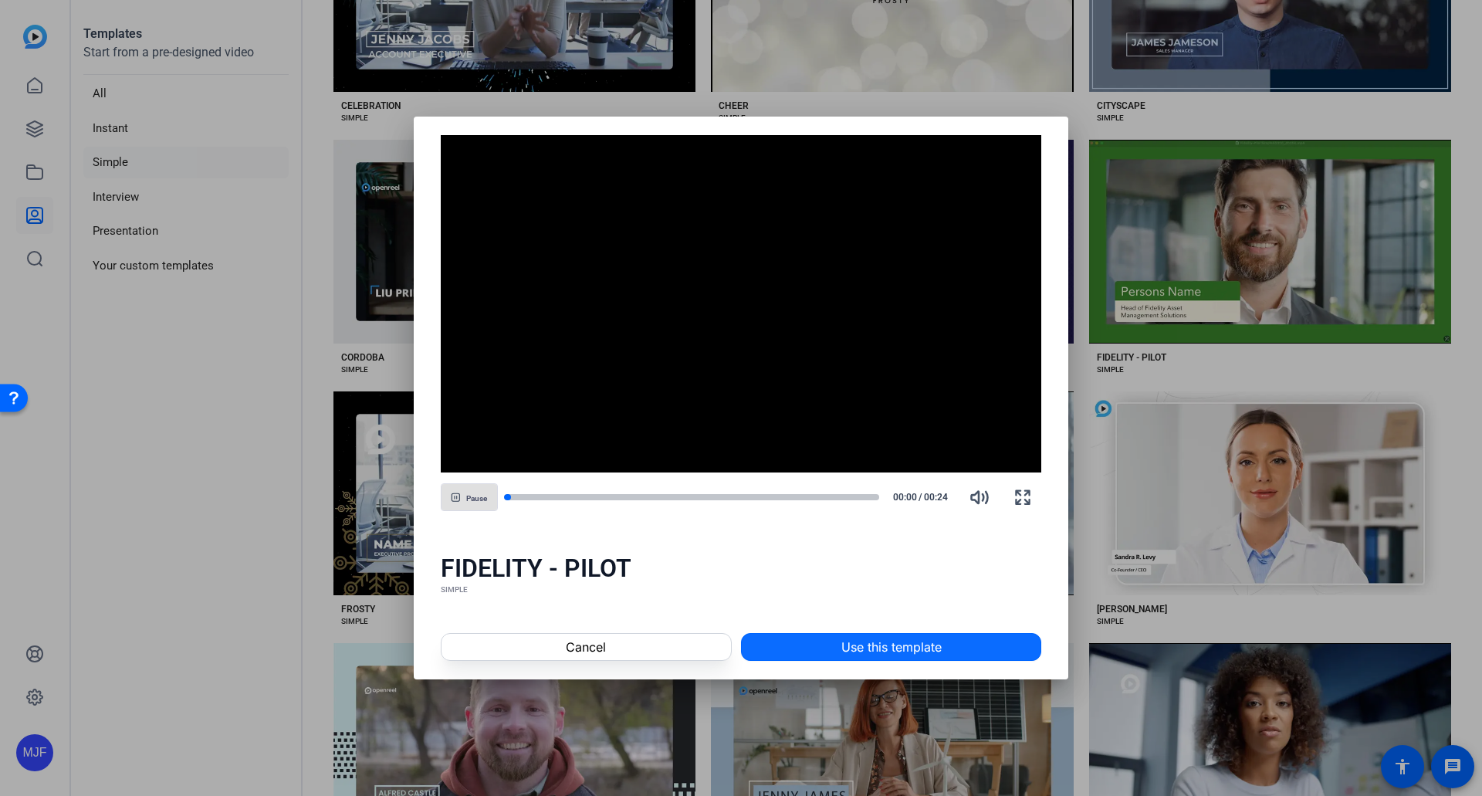
click at [854, 638] on span "Use this template" at bounding box center [891, 647] width 100 height 19
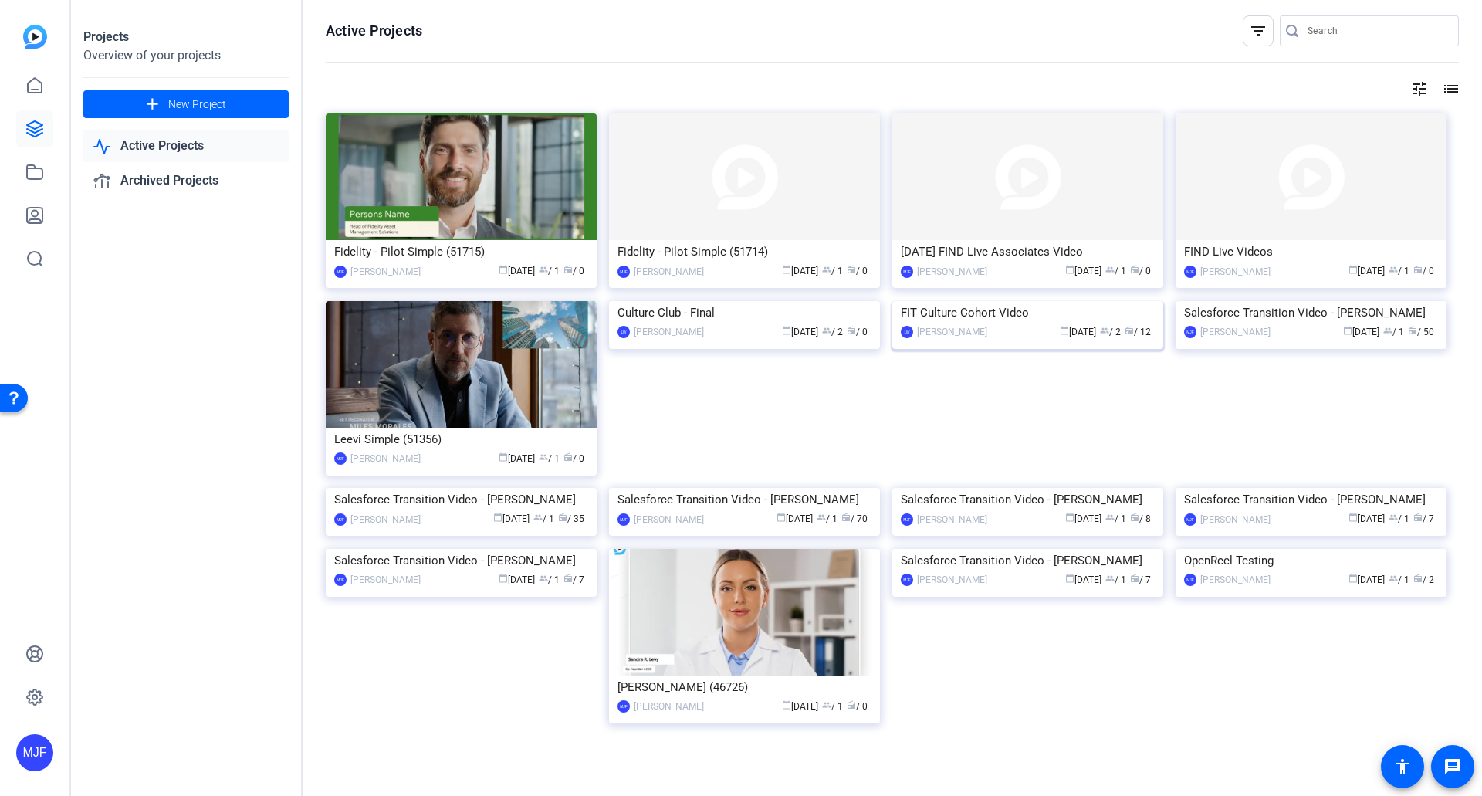
click at [990, 324] on div "FIT Culture Cohort Video" at bounding box center [1028, 312] width 254 height 23
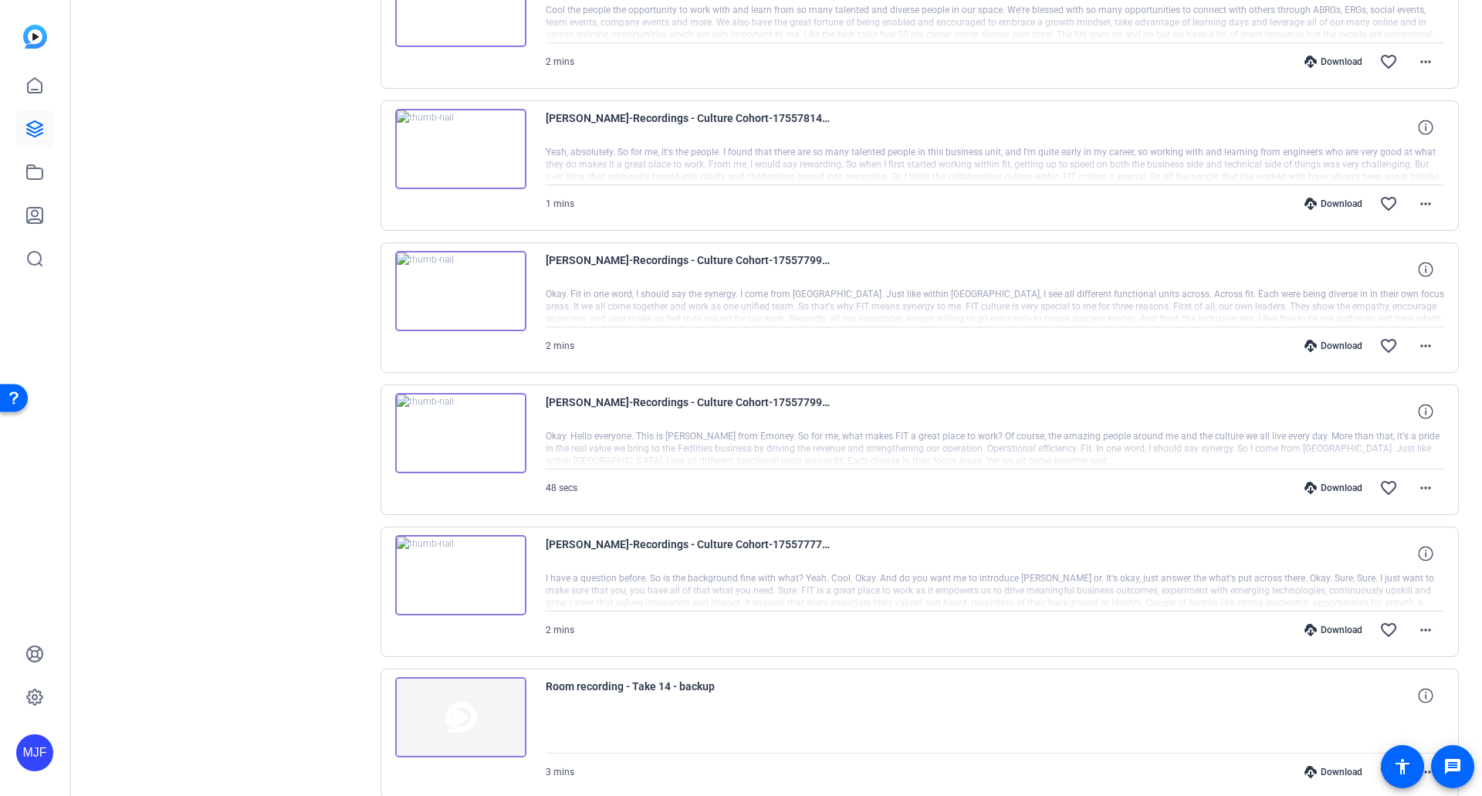
scroll to position [309, 0]
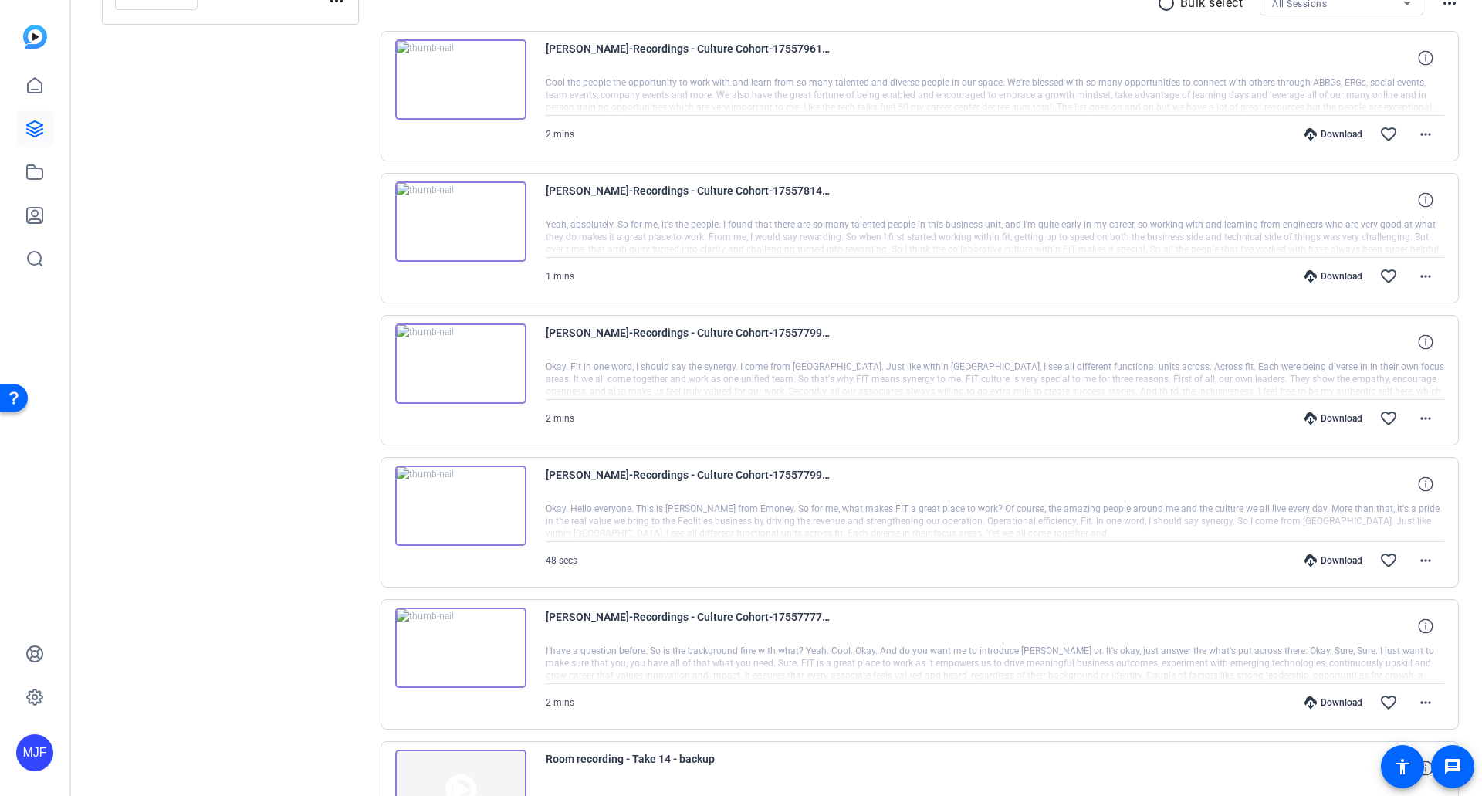
click at [455, 367] on img at bounding box center [460, 363] width 131 height 80
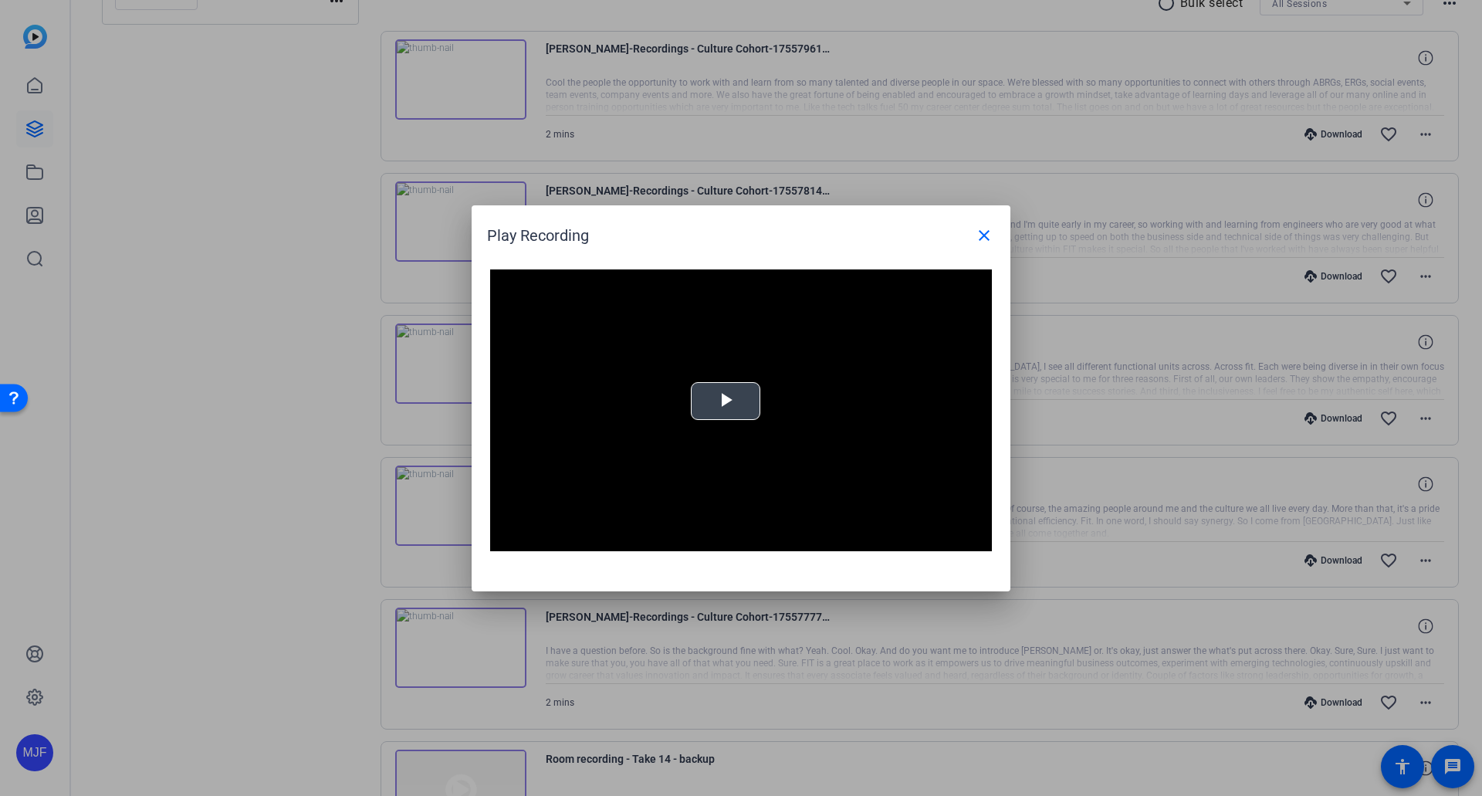
click at [726, 401] on span "Video Player" at bounding box center [726, 401] width 0 height 0
click at [705, 390] on video "Video Player" at bounding box center [741, 410] width 502 height 283
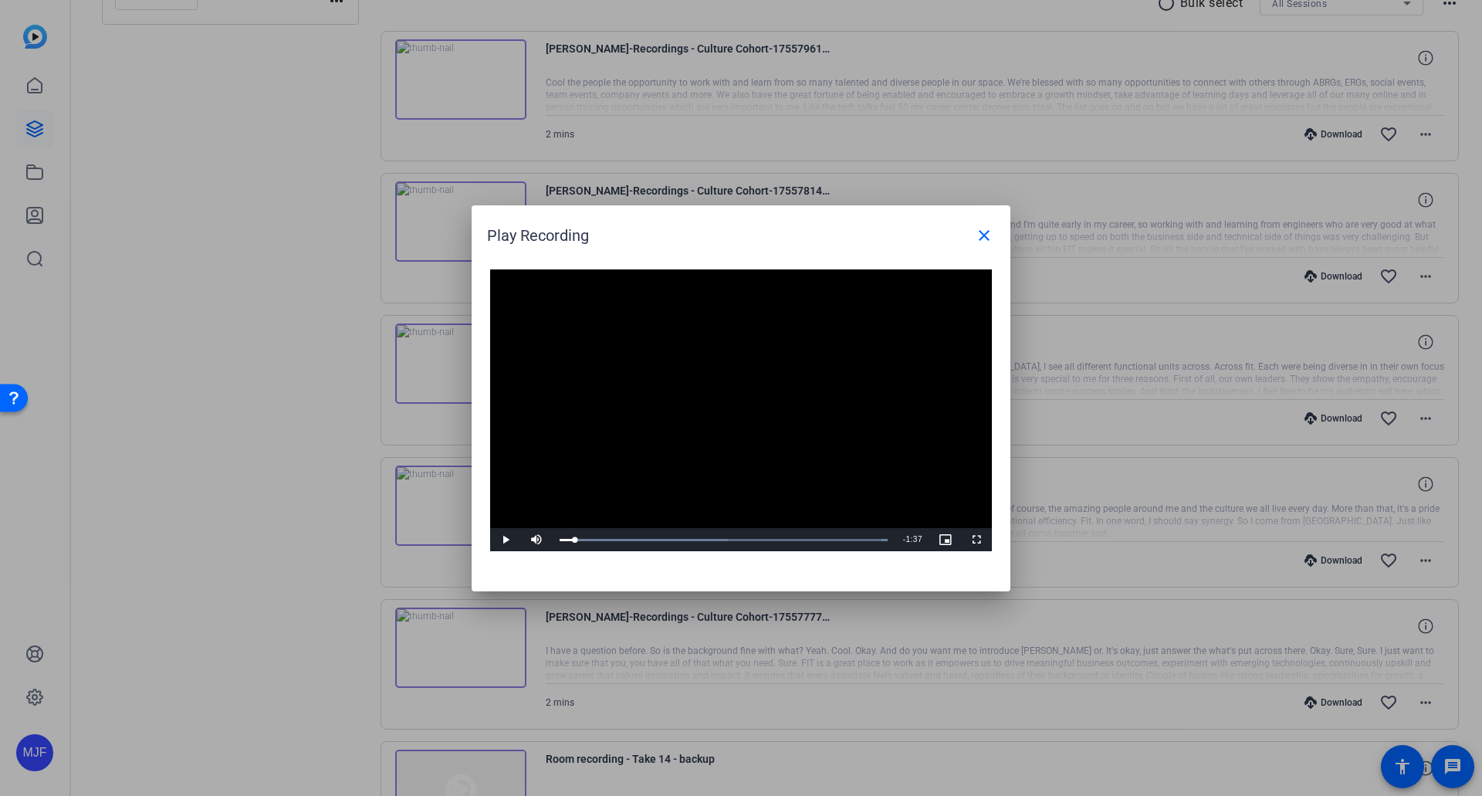
click at [635, 468] on video "Video Player" at bounding box center [741, 410] width 502 height 283
